Goal: Task Accomplishment & Management: Complete application form

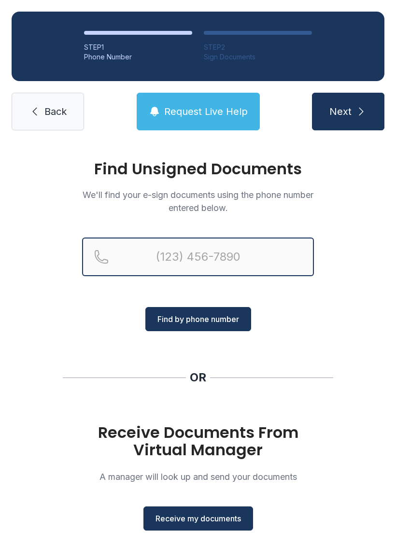
click at [173, 254] on input "Reservation phone number" at bounding box center [198, 256] width 232 height 39
type input "("
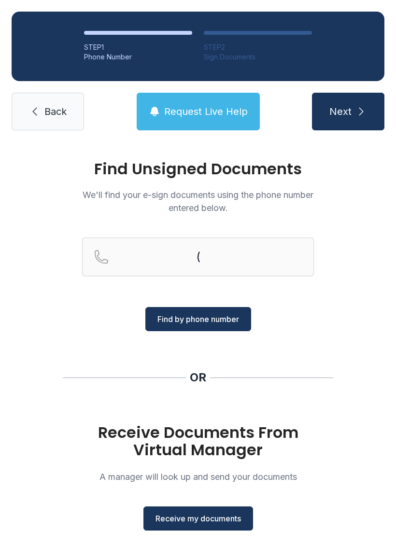
click at [349, 327] on div "Find Unsigned Documents We'll find your e-sign documents using the phone number…" at bounding box center [198, 355] width 396 height 427
click at [218, 519] on span "Receive my documents" at bounding box center [197, 518] width 85 height 12
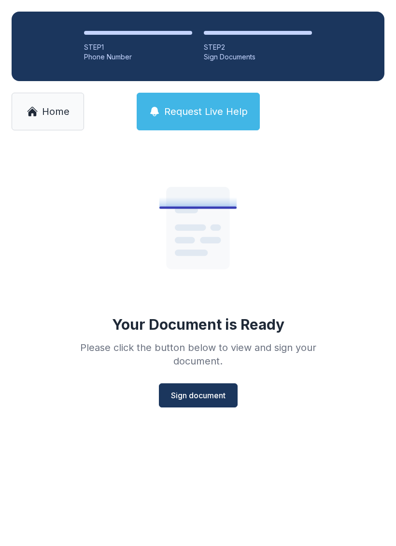
click at [210, 394] on span "Sign document" at bounding box center [198, 395] width 55 height 12
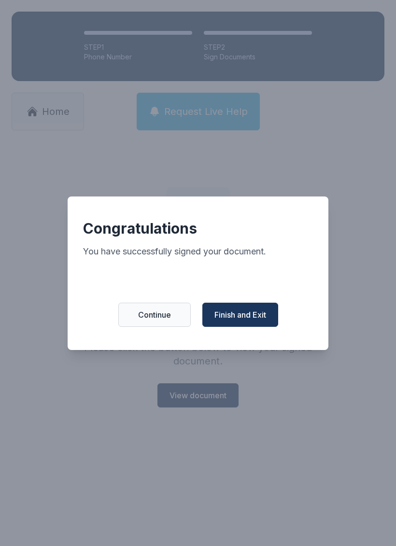
click at [241, 317] on span "Finish and Exit" at bounding box center [240, 315] width 52 height 12
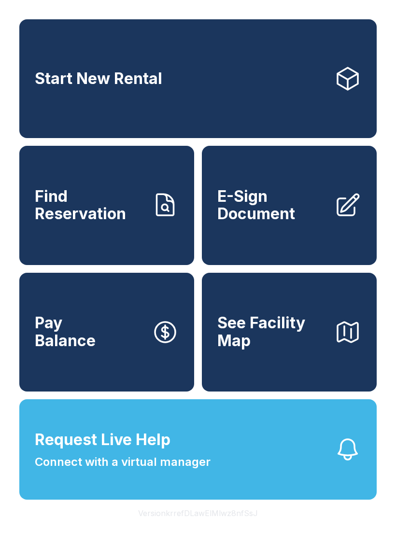
click at [303, 223] on span "E-Sign Document" at bounding box center [271, 205] width 109 height 35
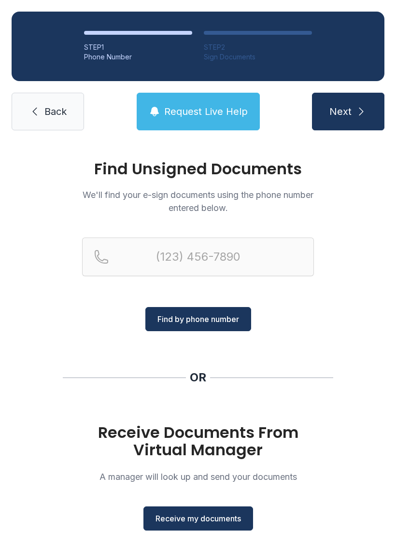
click at [224, 514] on span "Receive my documents" at bounding box center [197, 518] width 85 height 12
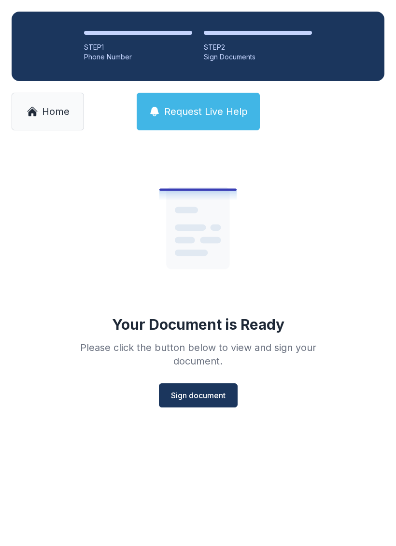
click at [223, 392] on span "Sign document" at bounding box center [198, 395] width 55 height 12
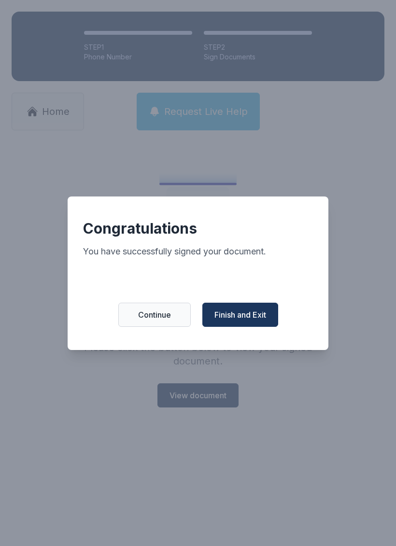
click at [167, 320] on span "Continue" at bounding box center [154, 315] width 33 height 12
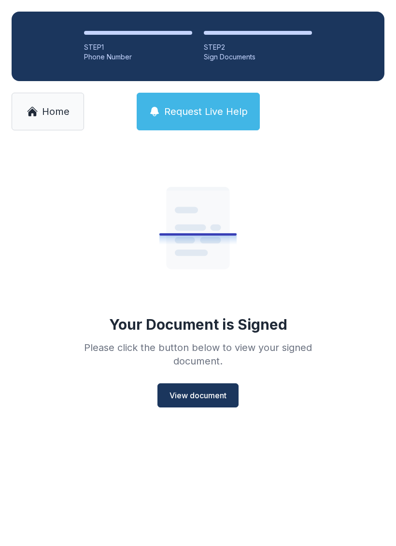
click at [220, 389] on span "View document" at bounding box center [197, 395] width 57 height 12
click at [67, 110] on span "Home" at bounding box center [56, 112] width 28 height 14
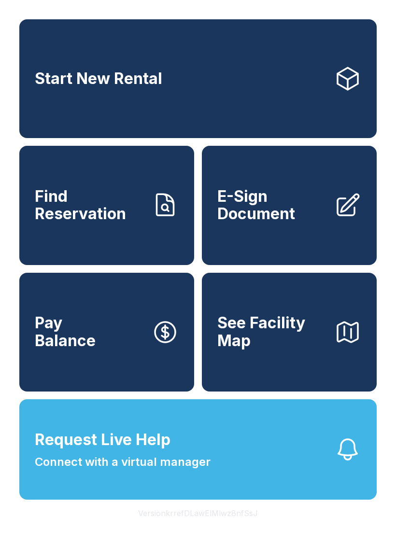
click at [311, 223] on span "E-Sign Document" at bounding box center [271, 205] width 109 height 35
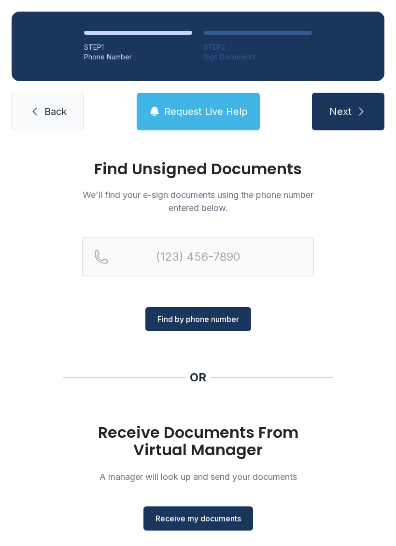
click at [214, 523] on span "Receive my documents" at bounding box center [197, 518] width 85 height 12
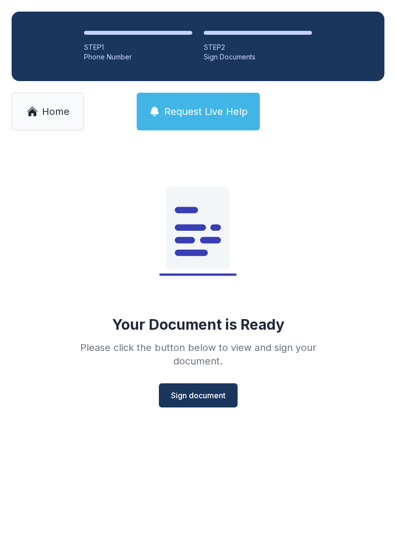
click at [221, 397] on span "Sign document" at bounding box center [198, 395] width 55 height 12
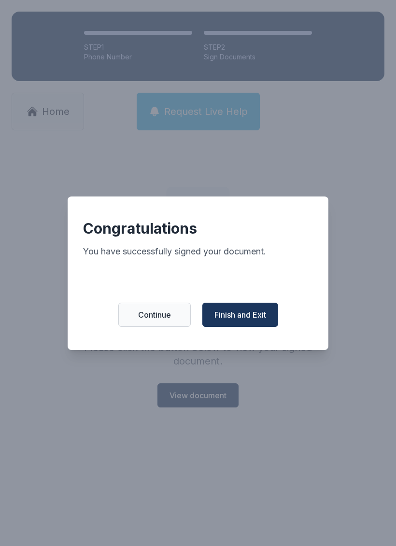
click at [255, 327] on button "Finish and Exit" at bounding box center [240, 315] width 76 height 24
